Goal: Information Seeking & Learning: Learn about a topic

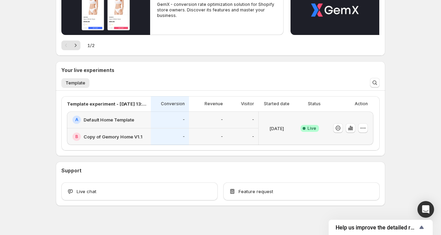
scroll to position [149, 0]
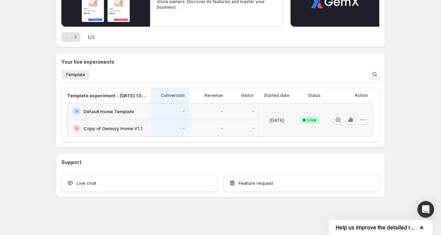
click at [350, 118] on icon "button" at bounding box center [350, 119] width 7 height 7
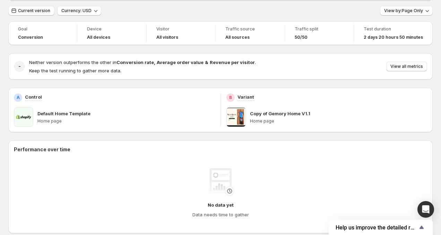
scroll to position [49, 0]
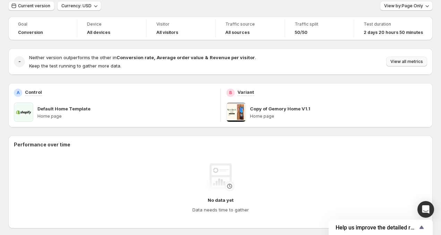
click at [404, 59] on span "View all metrics" at bounding box center [406, 62] width 33 height 6
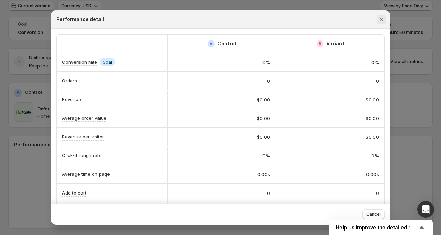
click at [379, 17] on icon "Close" at bounding box center [381, 19] width 7 height 7
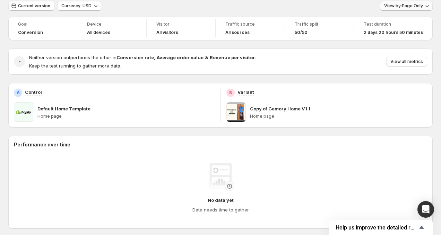
click at [409, 8] on span "View by: Page Only" at bounding box center [403, 6] width 39 height 6
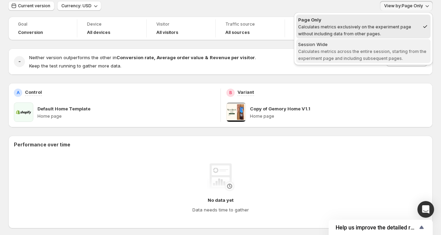
click at [373, 53] on span "Calculates metrics across the entire session, starting from the experiment page…" at bounding box center [362, 55] width 128 height 12
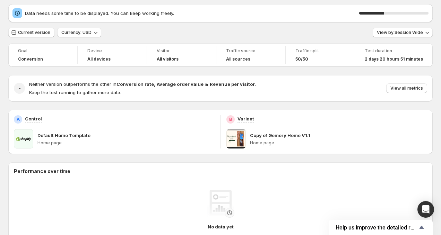
scroll to position [0, 0]
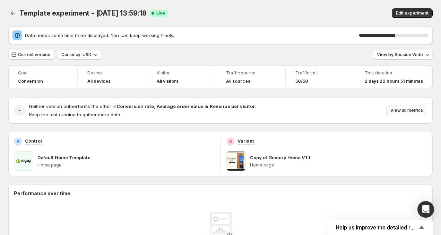
click at [404, 109] on span "View all metrics" at bounding box center [406, 111] width 33 height 6
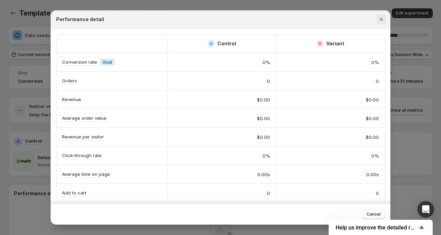
click at [383, 19] on icon "Close" at bounding box center [381, 19] width 7 height 7
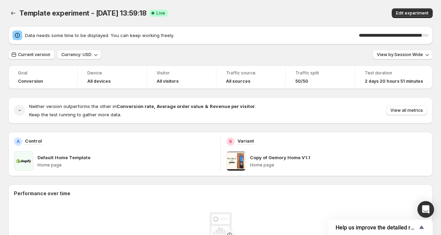
click at [421, 33] on div "90 %" at bounding box center [393, 35] width 69 height 7
click at [415, 227] on span "Help us improve the detailed report for A/B campaigns" at bounding box center [377, 228] width 82 height 7
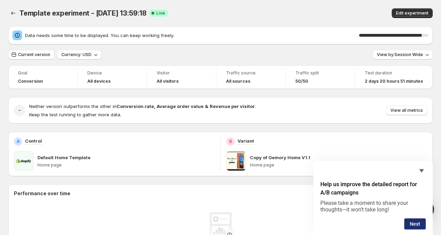
click at [416, 220] on button "Next" at bounding box center [414, 224] width 21 height 11
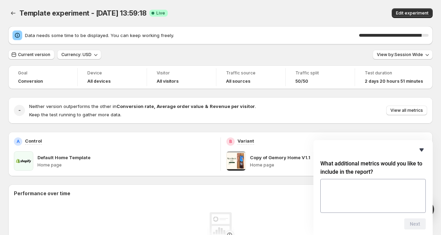
click at [425, 152] on icon "Hide survey" at bounding box center [421, 150] width 8 height 8
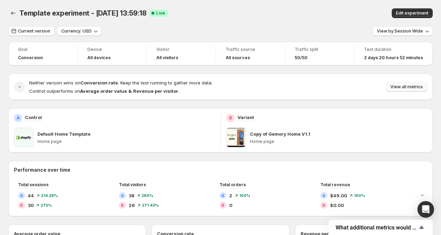
click at [405, 88] on span "View all metrics" at bounding box center [406, 87] width 33 height 6
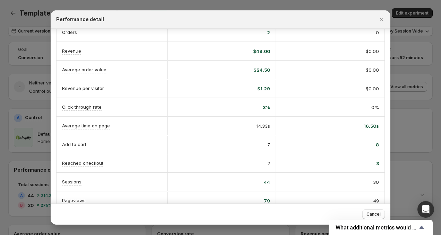
scroll to position [50, 0]
drag, startPoint x: 265, startPoint y: 145, endPoint x: 382, endPoint y: 147, distance: 116.9
click at [382, 147] on div "Add to cart 7 8" at bounding box center [221, 144] width 328 height 18
drag, startPoint x: 257, startPoint y: 160, endPoint x: 396, endPoint y: 161, distance: 138.7
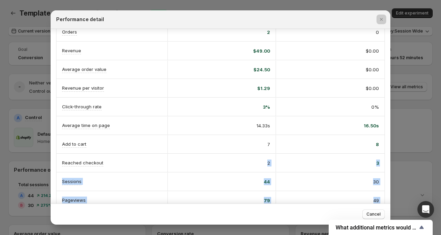
click at [396, 161] on div at bounding box center [220, 117] width 441 height 235
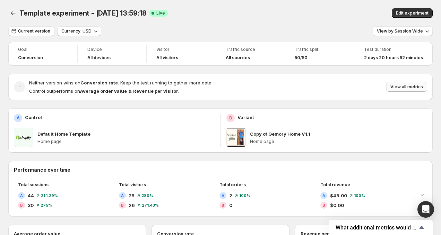
click at [413, 86] on span "View all metrics" at bounding box center [406, 87] width 33 height 6
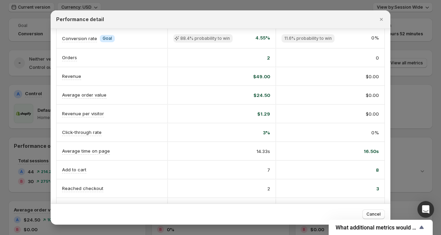
scroll to position [13, 0]
